Goal: Navigation & Orientation: Find specific page/section

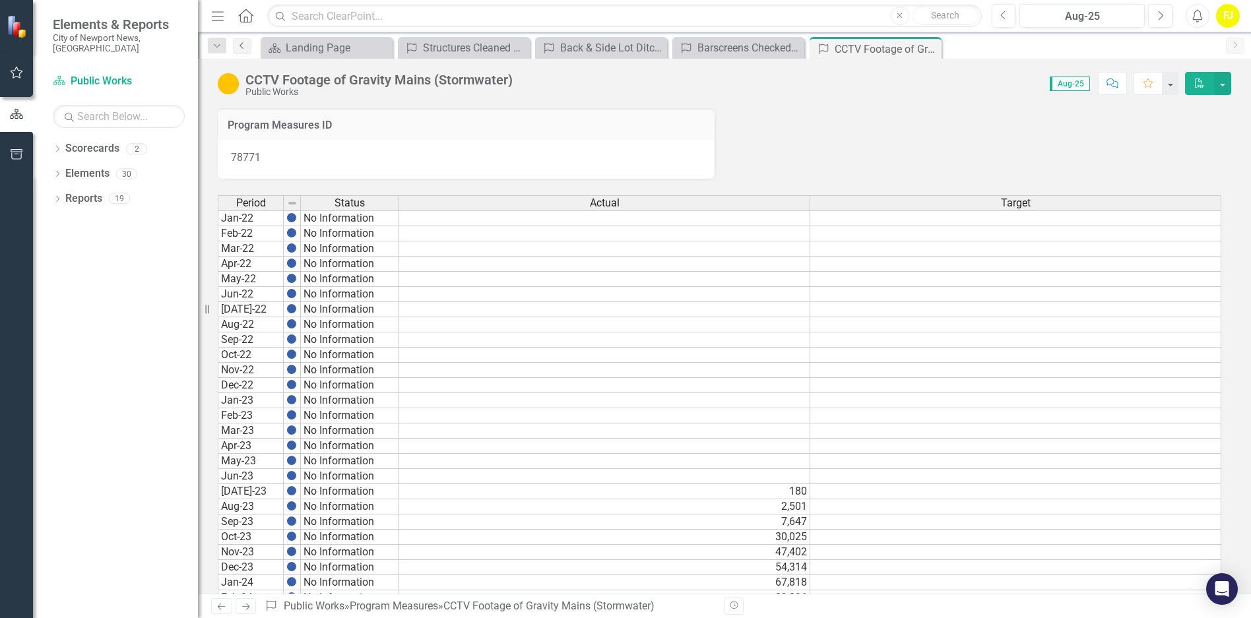
click at [241, 42] on icon "Previous" at bounding box center [242, 46] width 11 height 8
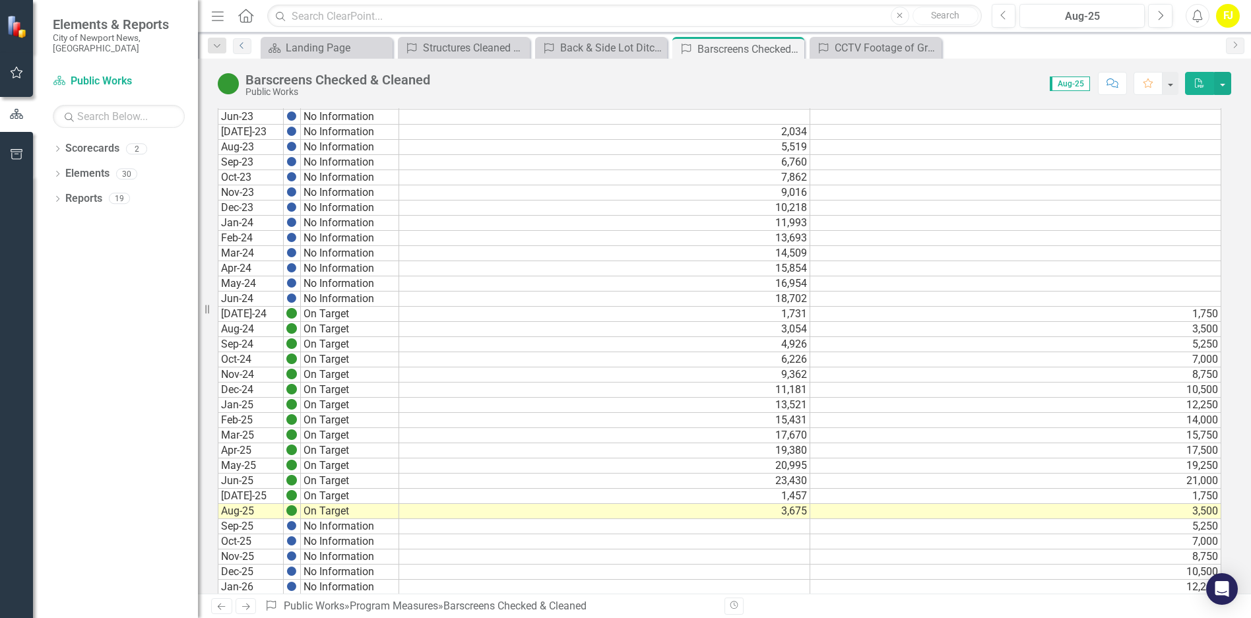
scroll to position [654, 0]
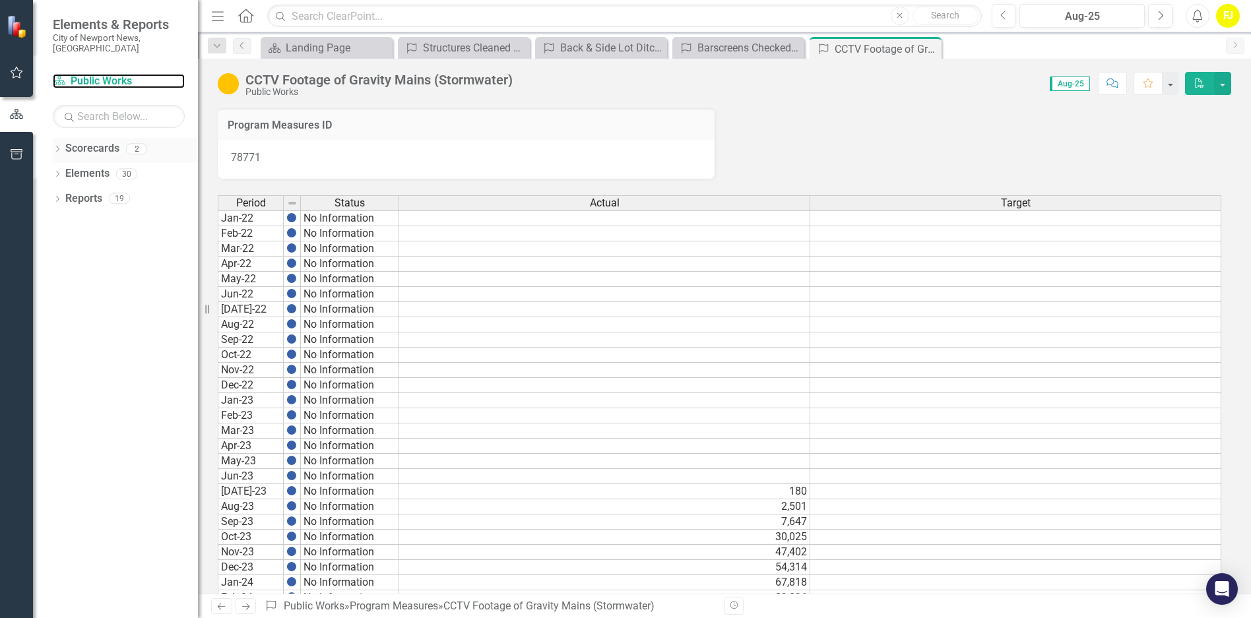
drag, startPoint x: 113, startPoint y: 68, endPoint x: 191, endPoint y: 131, distance: 100.9
click at [112, 74] on link "Scorecard Public Works" at bounding box center [119, 81] width 132 height 15
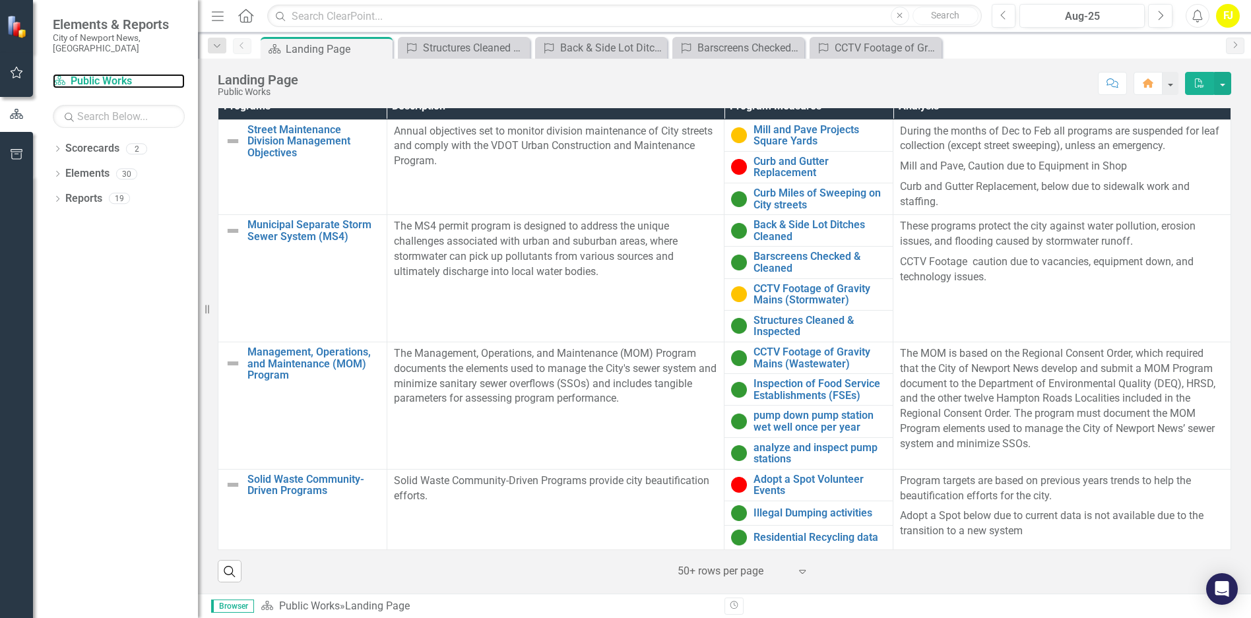
scroll to position [423, 0]
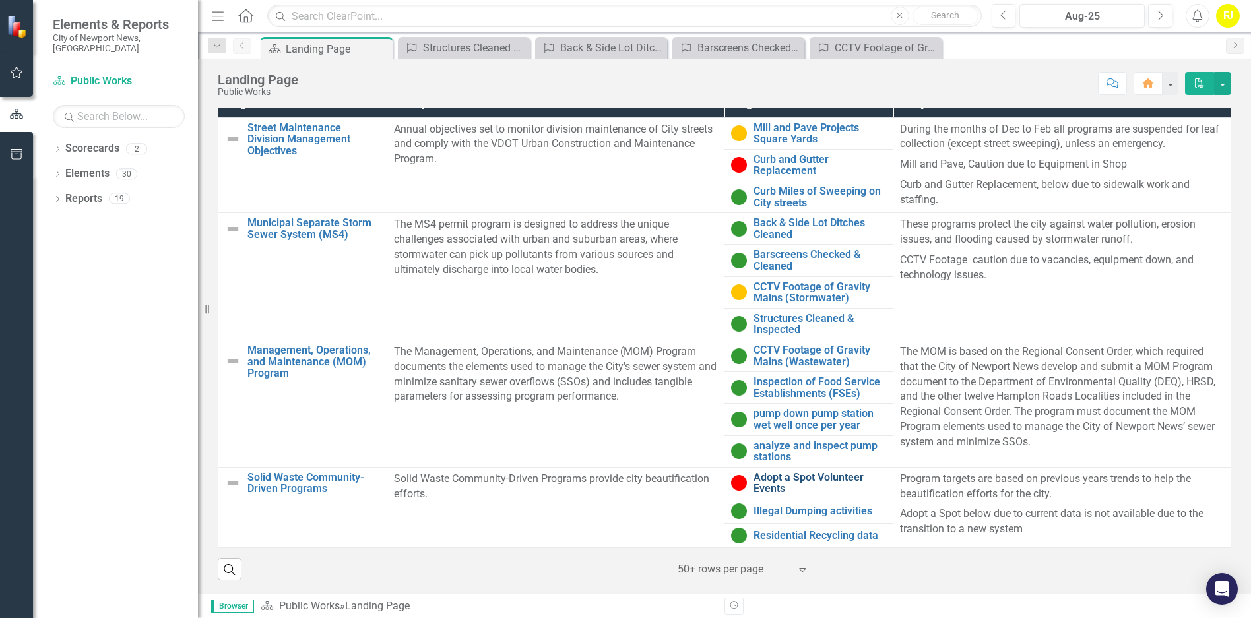
click at [797, 489] on link "Adopt a Spot Volunteer Events" at bounding box center [820, 483] width 133 height 23
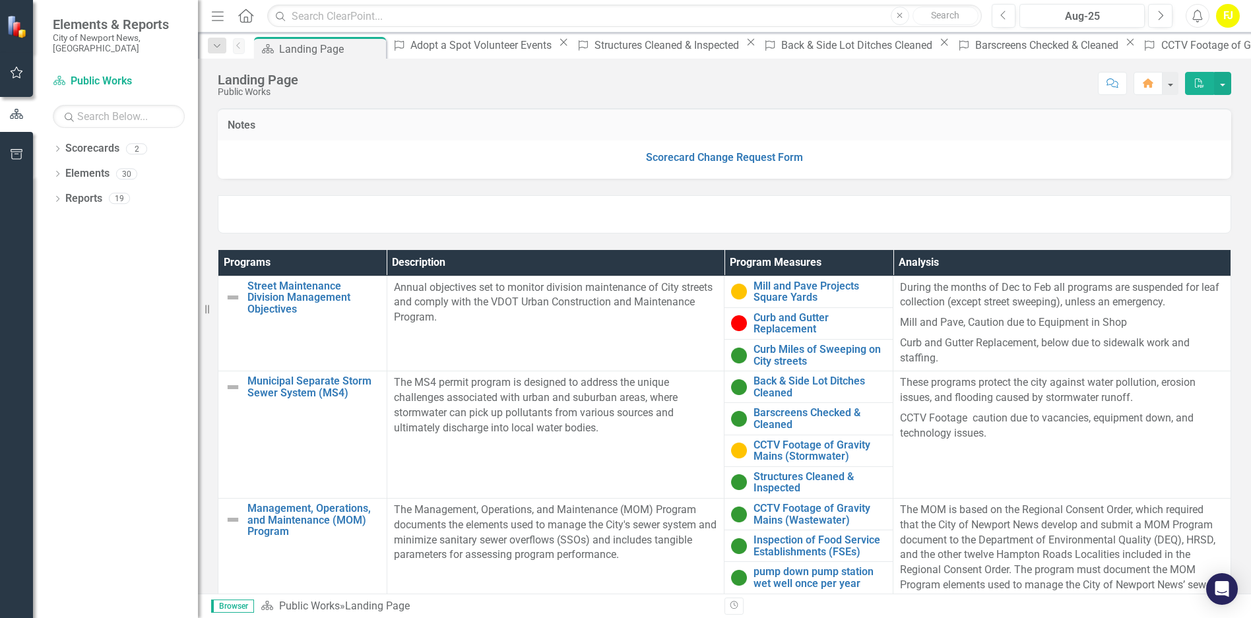
scroll to position [225, 0]
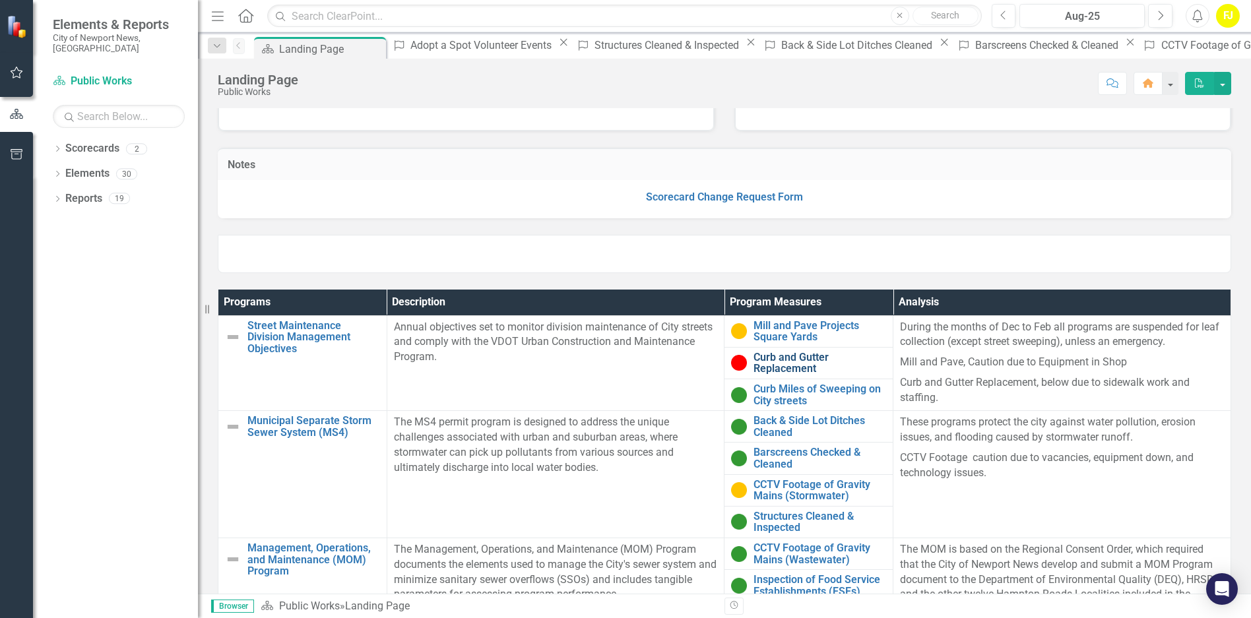
click at [772, 360] on link "Curb and Gutter Replacement" at bounding box center [820, 363] width 133 height 23
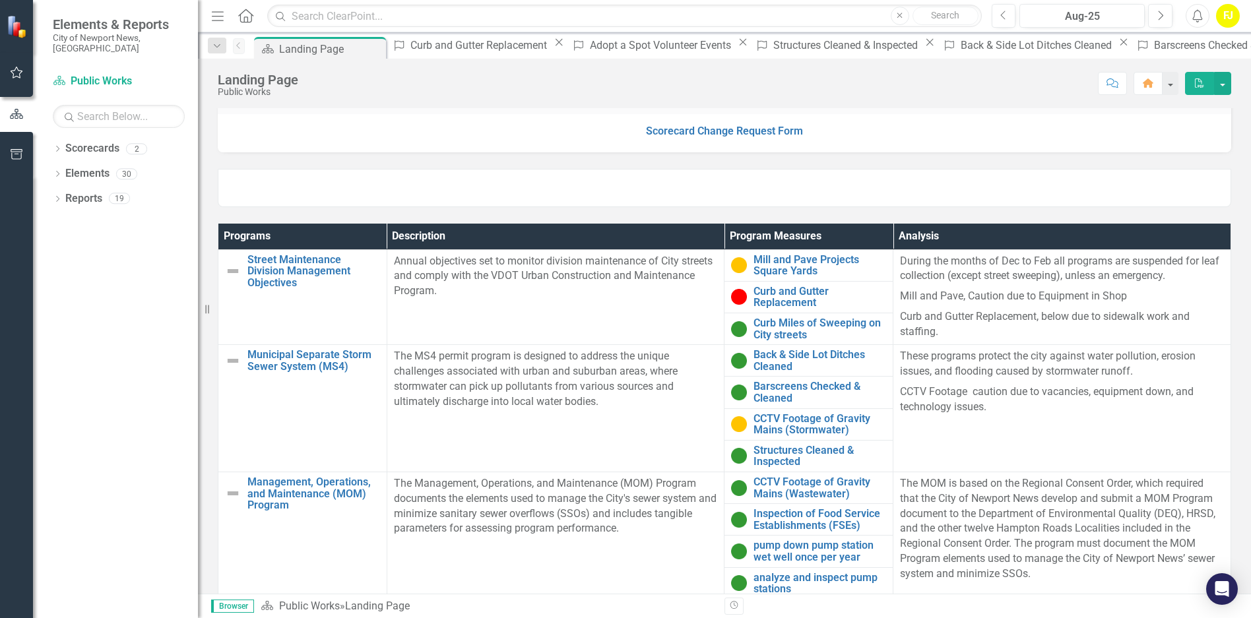
scroll to position [357, 0]
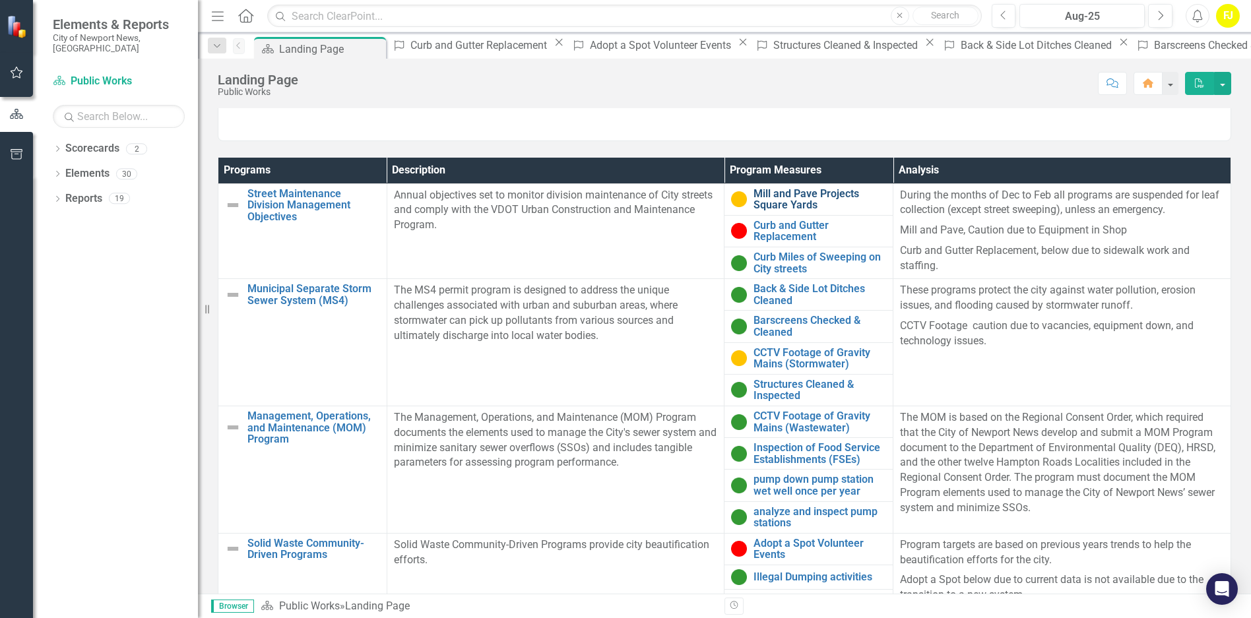
click at [784, 198] on link "Mill and Pave Projects Square Yards" at bounding box center [820, 199] width 133 height 23
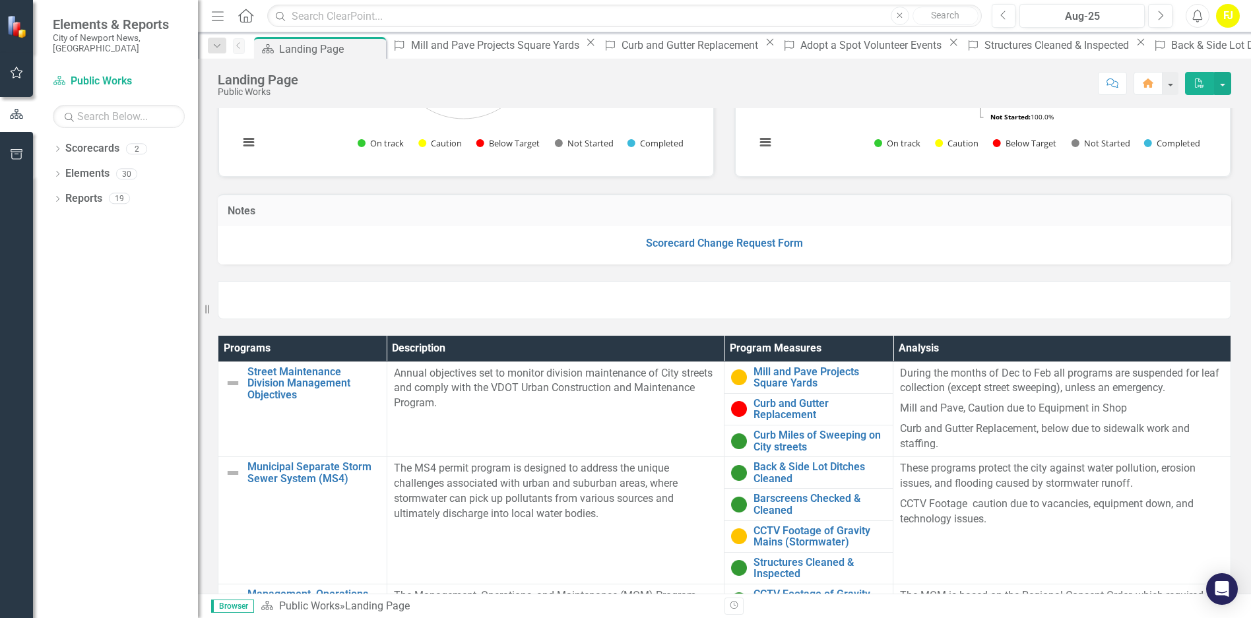
scroll to position [198, 0]
